Goal: Task Accomplishment & Management: Manage account settings

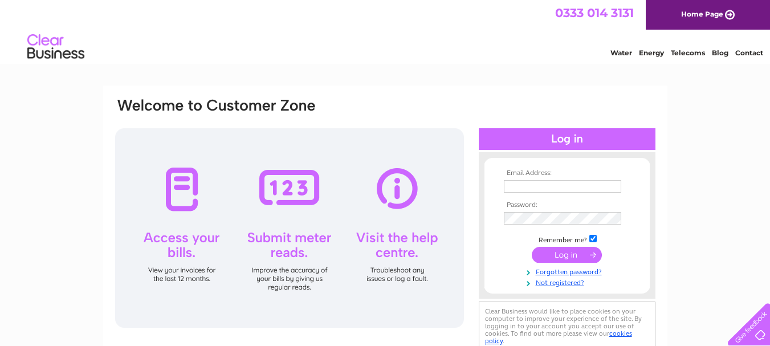
type input "rebecca@brightcare.co.uk"
click at [585, 256] on input "submit" at bounding box center [566, 255] width 70 height 16
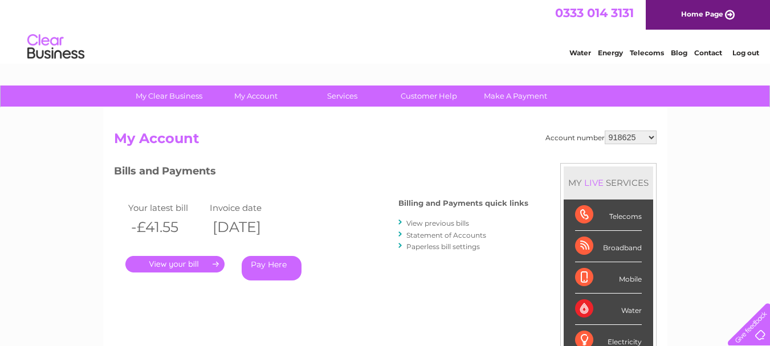
click at [643, 136] on select "918625 981582 30321266" at bounding box center [630, 137] width 52 height 14
click at [196, 268] on link "." at bounding box center [174, 264] width 99 height 17
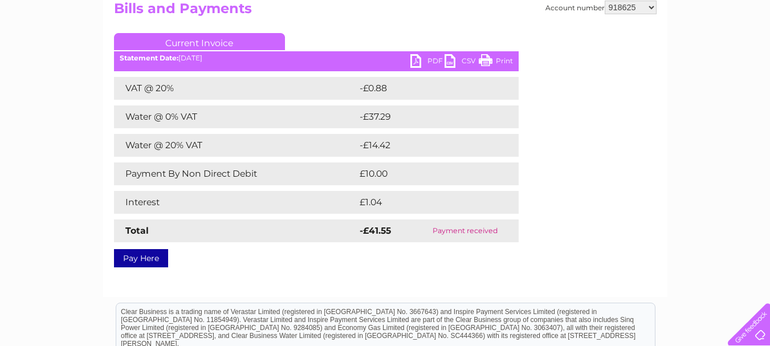
click at [628, 11] on select "918625 981582 30321266" at bounding box center [630, 8] width 52 height 14
select select "981582"
click at [604, 1] on select "918625 981582 30321266" at bounding box center [630, 8] width 52 height 14
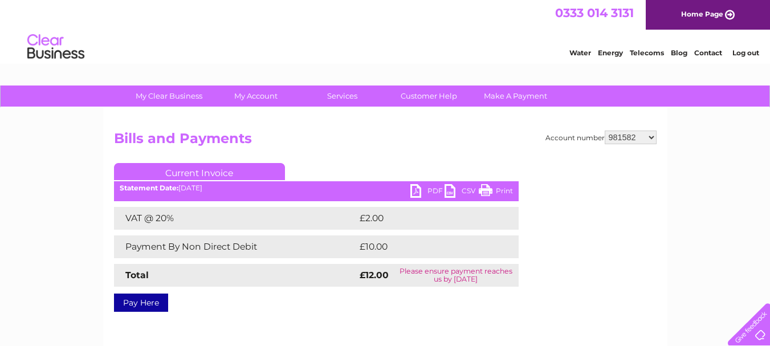
click at [435, 190] on link "PDF" at bounding box center [427, 192] width 34 height 17
